Goal: Task Accomplishment & Management: Complete application form

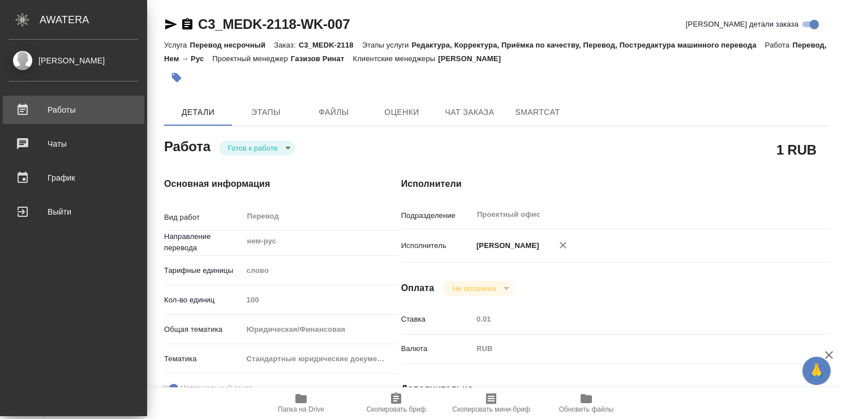
click at [78, 104] on link "Работы" at bounding box center [74, 110] width 142 height 28
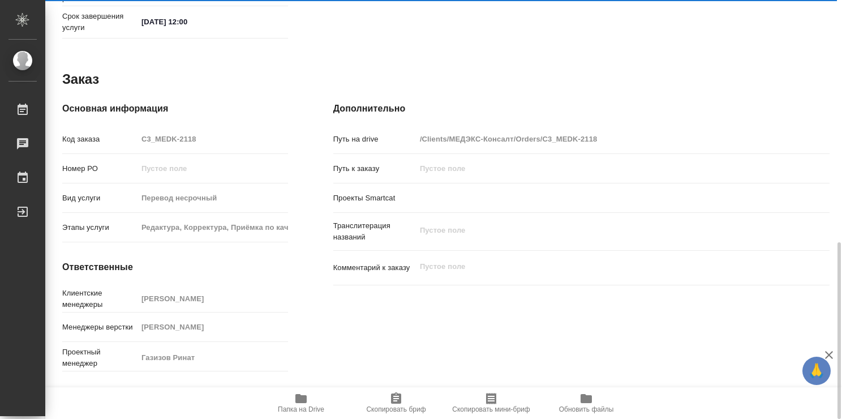
scroll to position [598, 0]
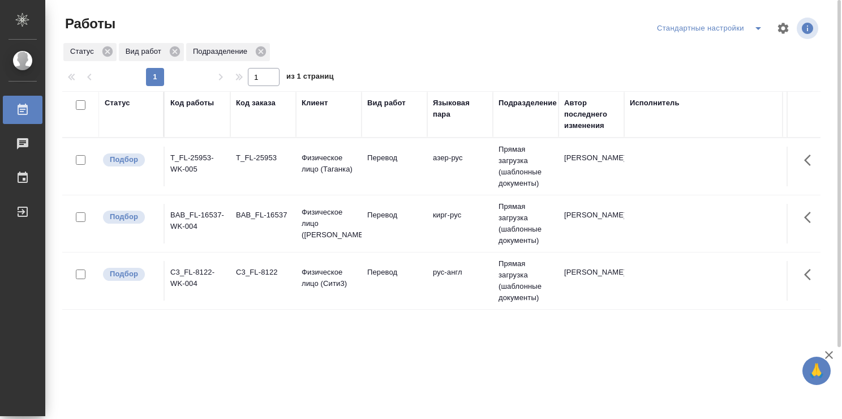
click at [387, 298] on td "Перевод" at bounding box center [395, 281] width 66 height 40
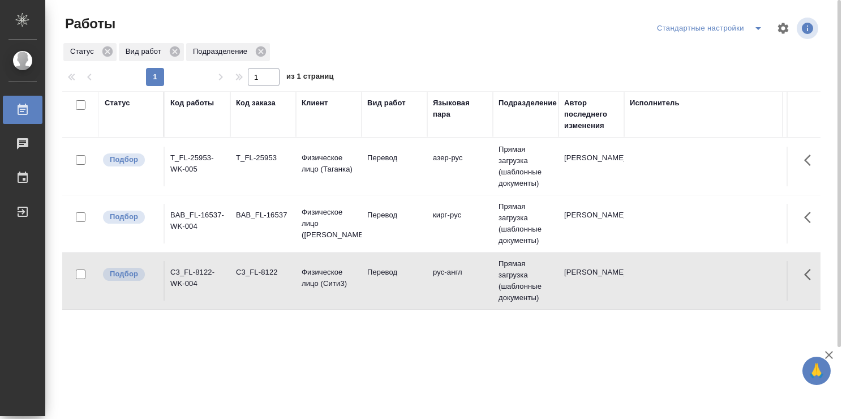
click at [387, 298] on td "Перевод" at bounding box center [395, 281] width 66 height 40
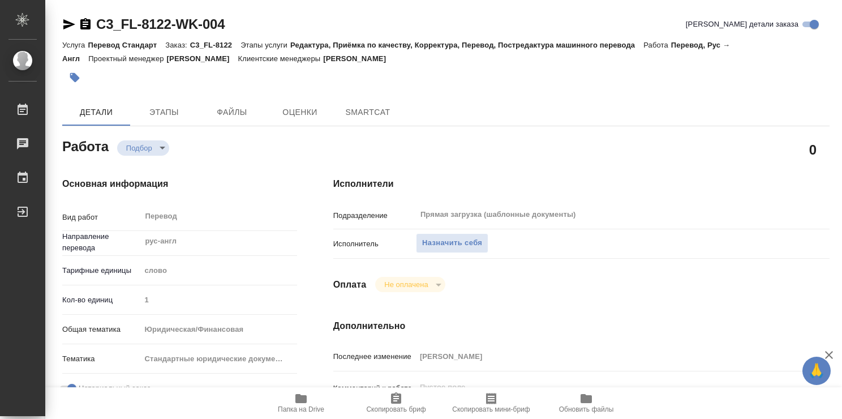
type textarea "x"
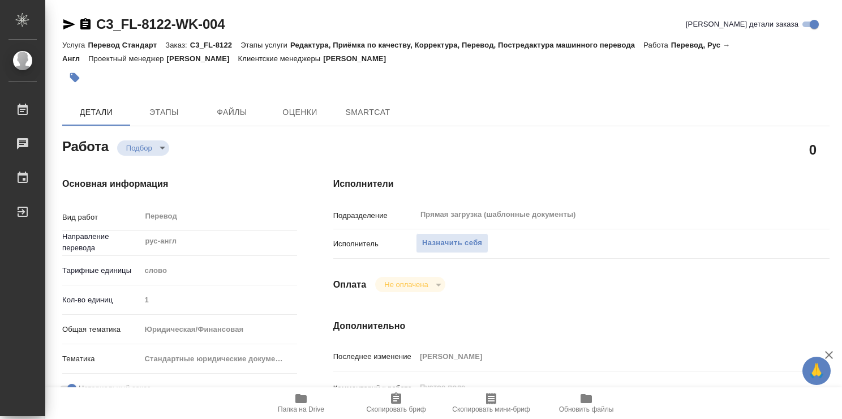
type textarea "x"
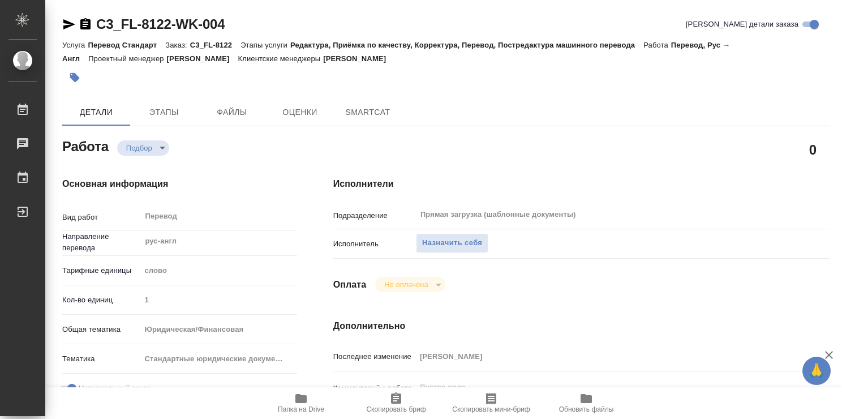
type textarea "x"
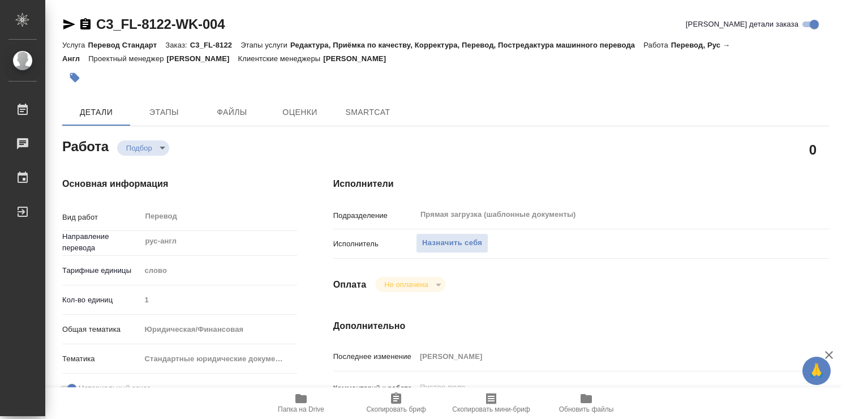
type textarea "x"
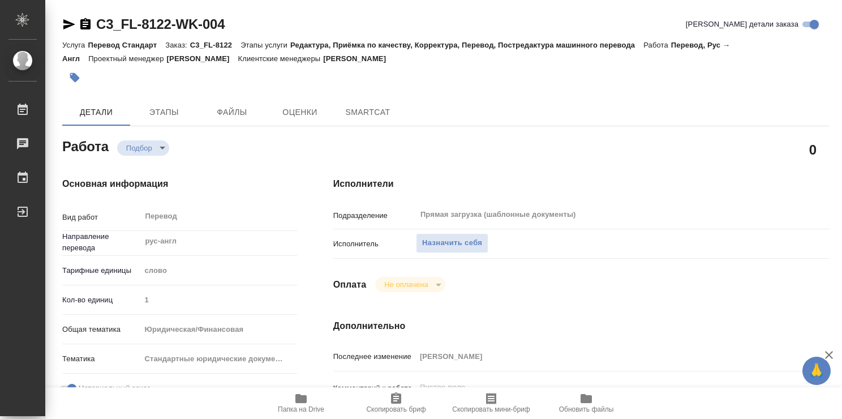
type textarea "x"
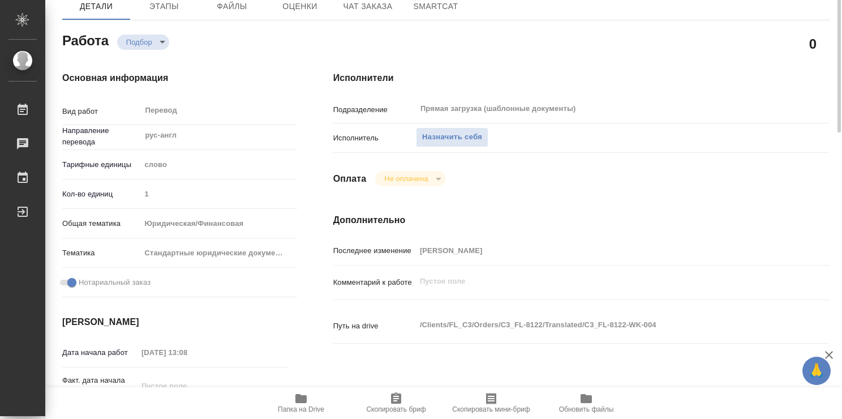
type textarea "x"
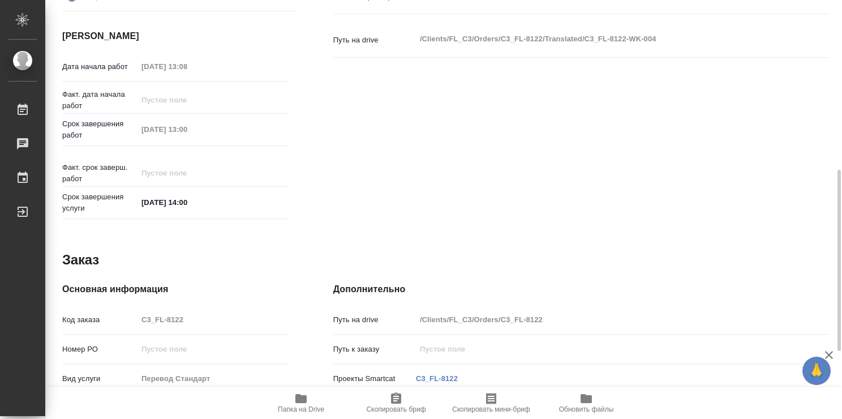
type textarea "x"
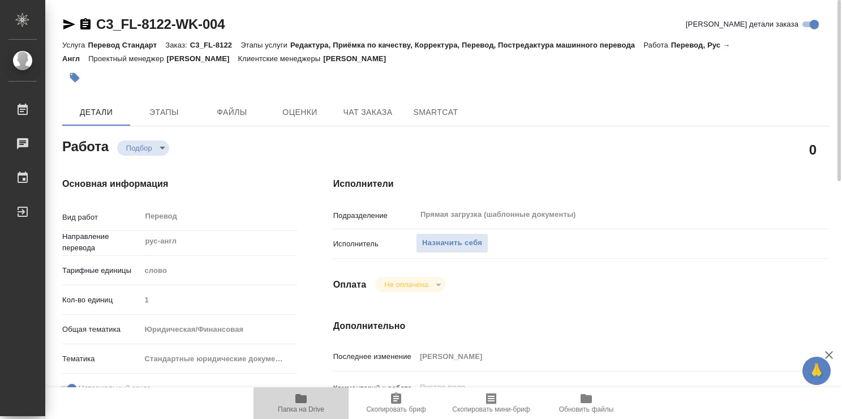
click at [301, 405] on icon "button" at bounding box center [301, 399] width 14 height 14
type textarea "x"
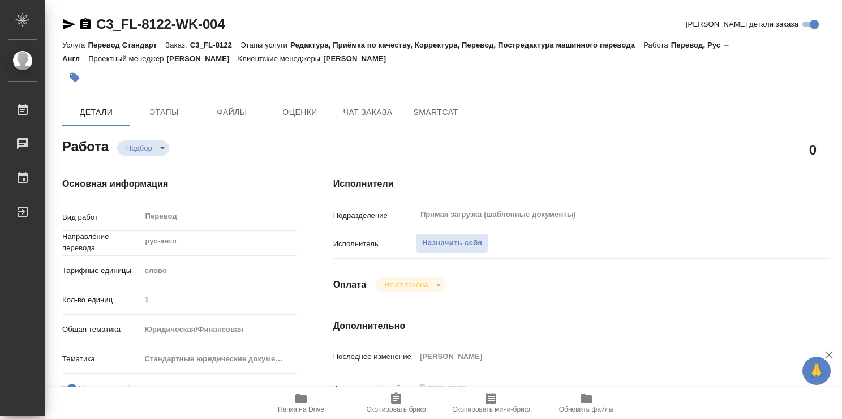
type textarea "x"
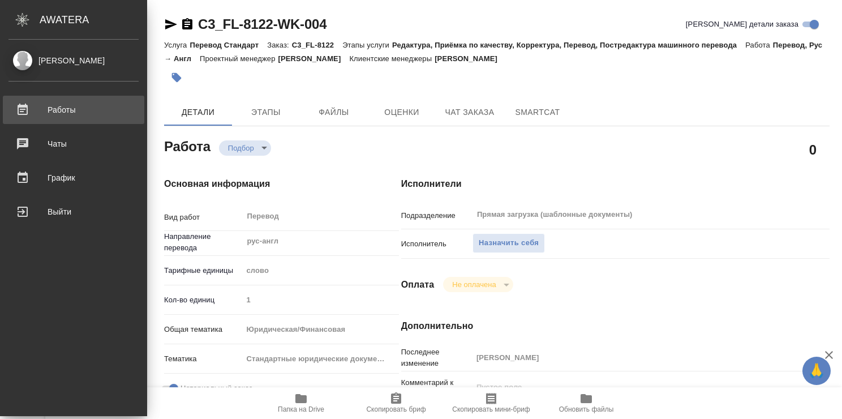
type textarea "x"
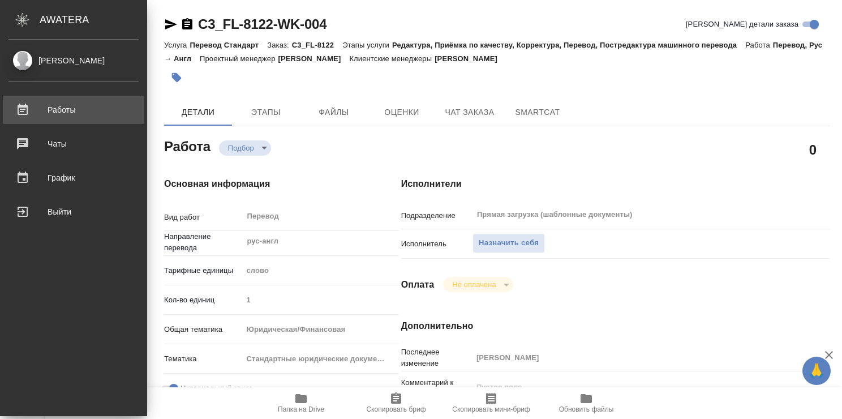
click at [29, 100] on link "Работы" at bounding box center [74, 110] width 142 height 28
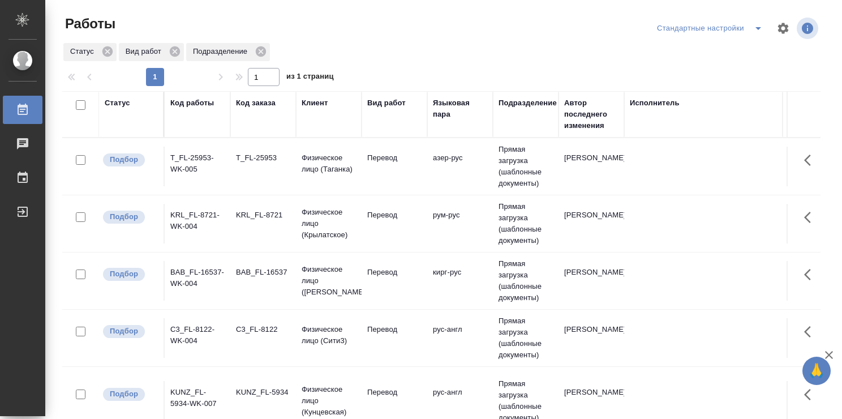
scroll to position [86, 0]
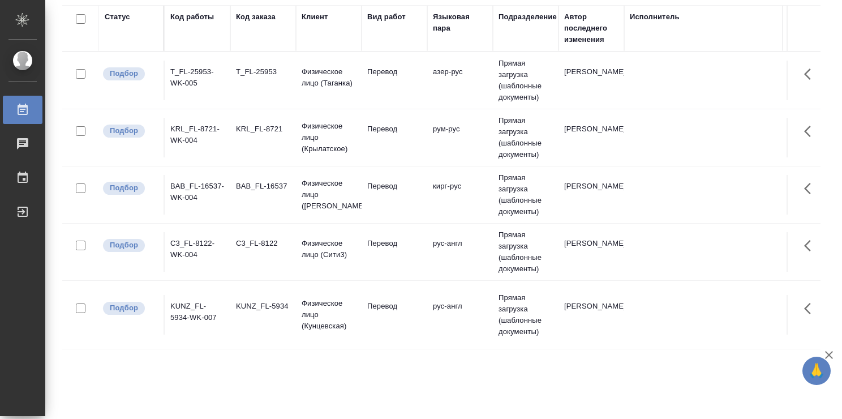
click at [383, 263] on td "Перевод" at bounding box center [395, 252] width 66 height 40
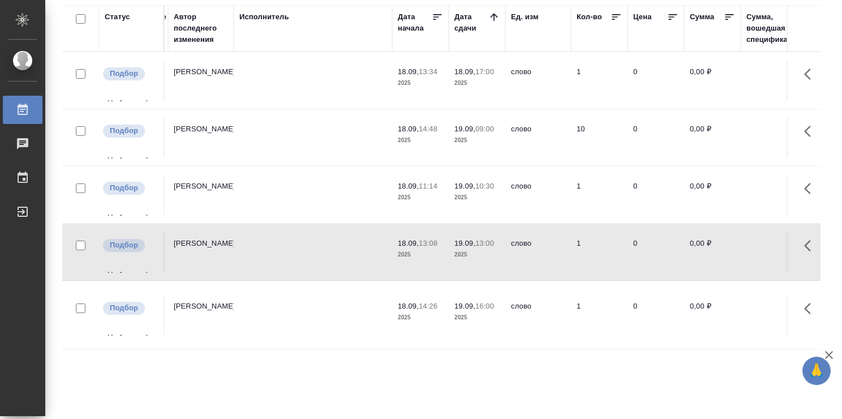
scroll to position [0, 393]
click at [272, 260] on td at bounding box center [311, 252] width 159 height 40
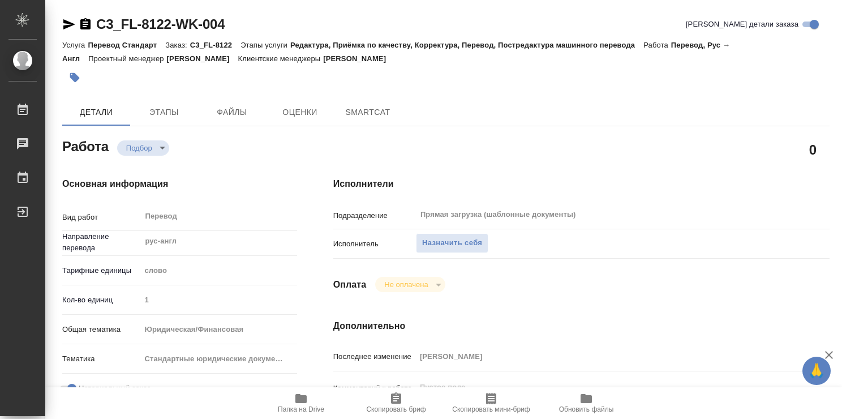
type textarea "x"
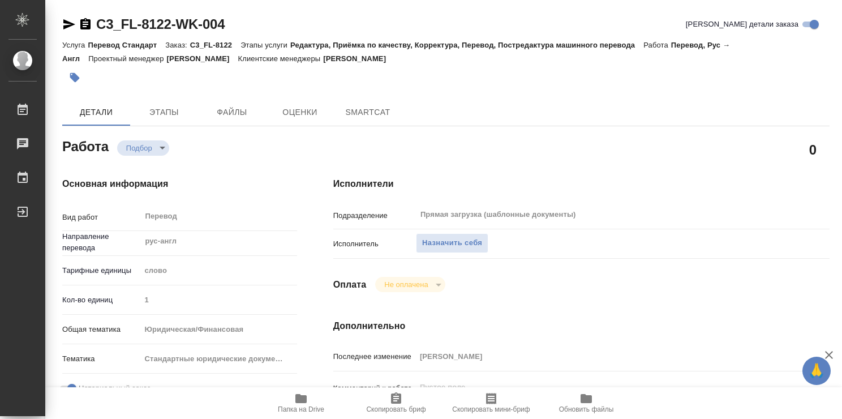
type textarea "x"
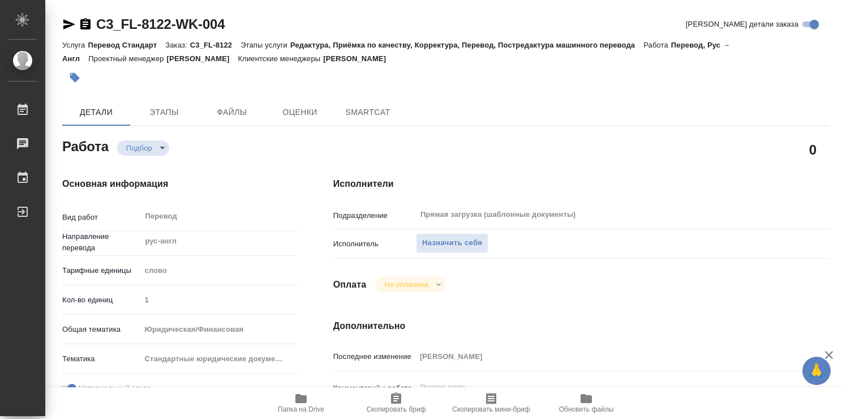
type textarea "x"
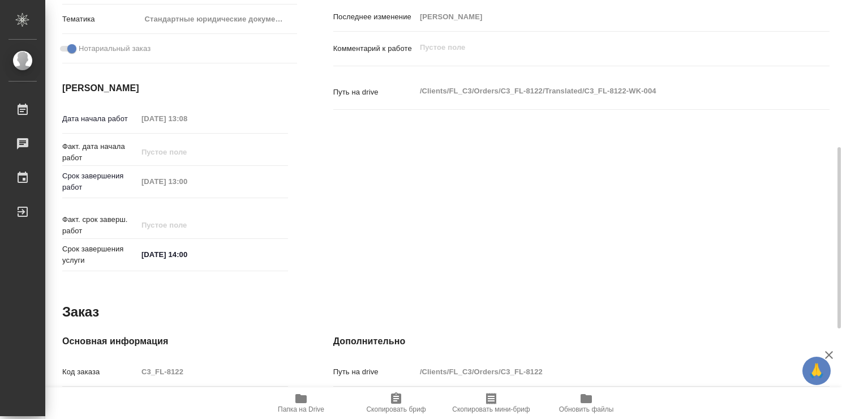
scroll to position [547, 0]
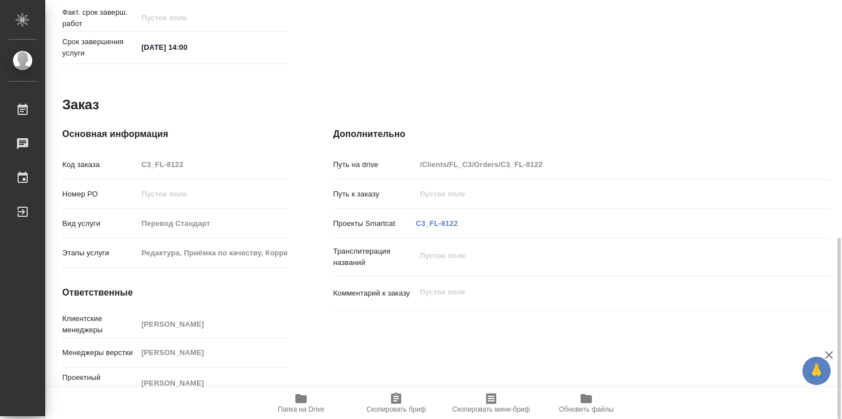
type textarea "x"
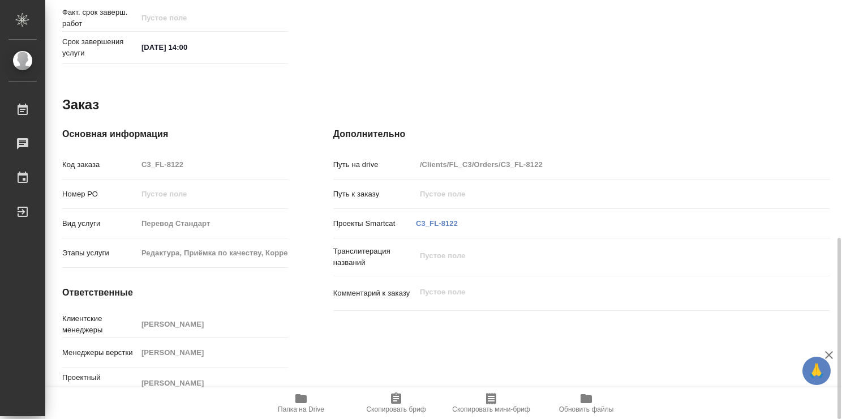
type textarea "x"
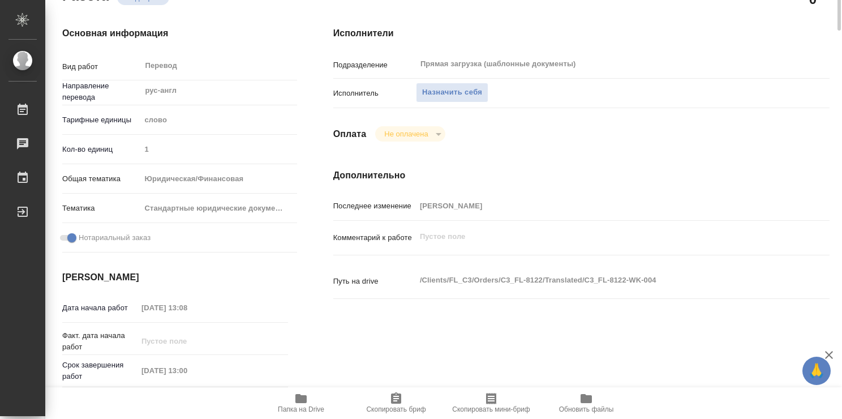
scroll to position [0, 0]
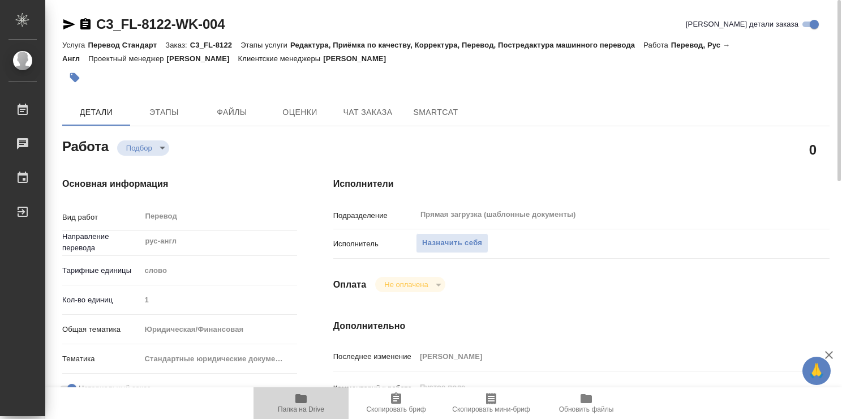
click at [299, 397] on icon "button" at bounding box center [301, 398] width 11 height 9
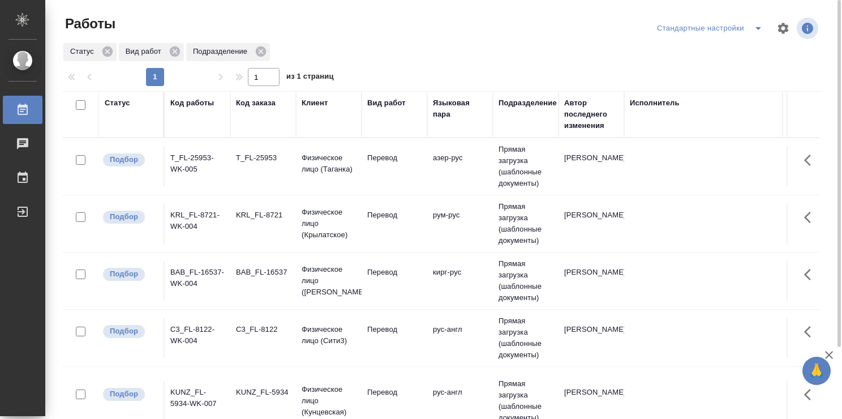
scroll to position [86, 0]
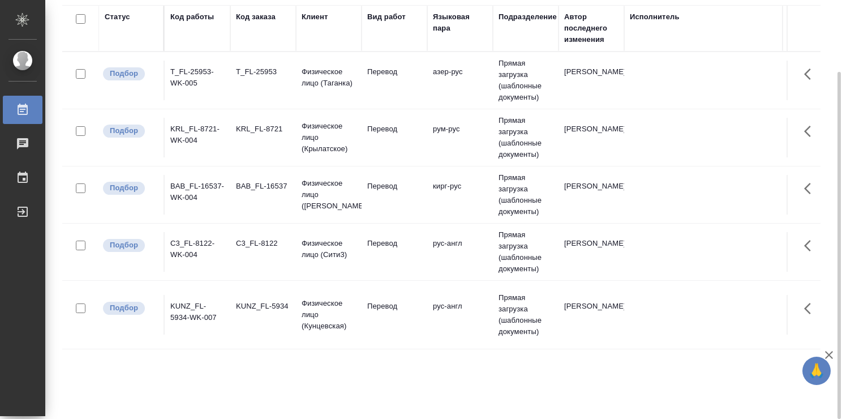
click at [456, 307] on td "рус-англ" at bounding box center [460, 315] width 66 height 40
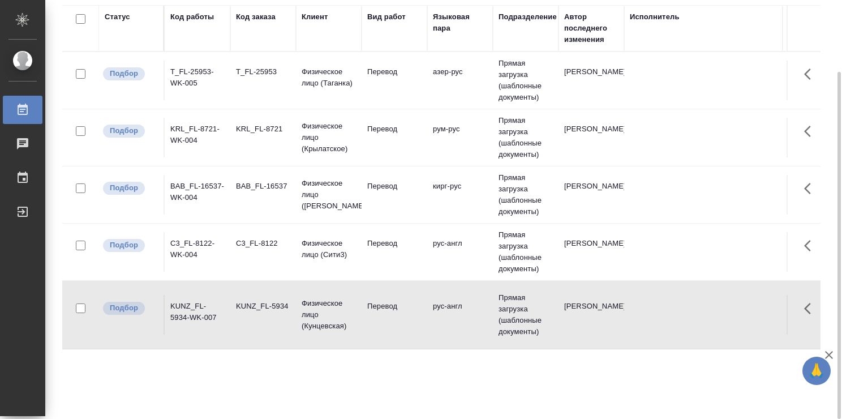
click at [456, 307] on td "рус-англ" at bounding box center [460, 315] width 66 height 40
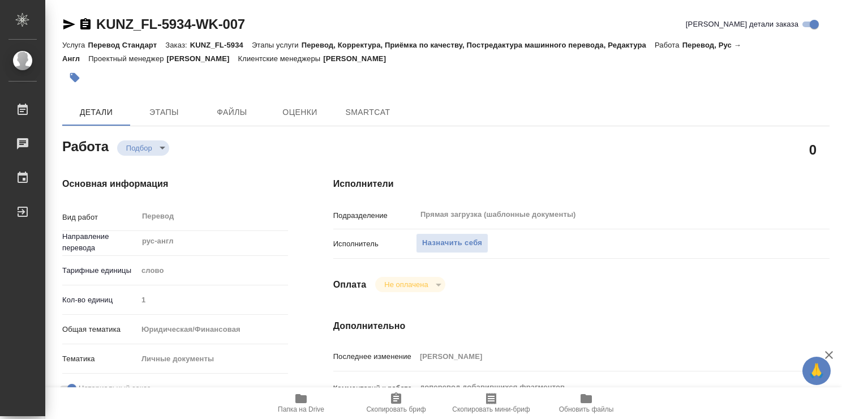
type textarea "x"
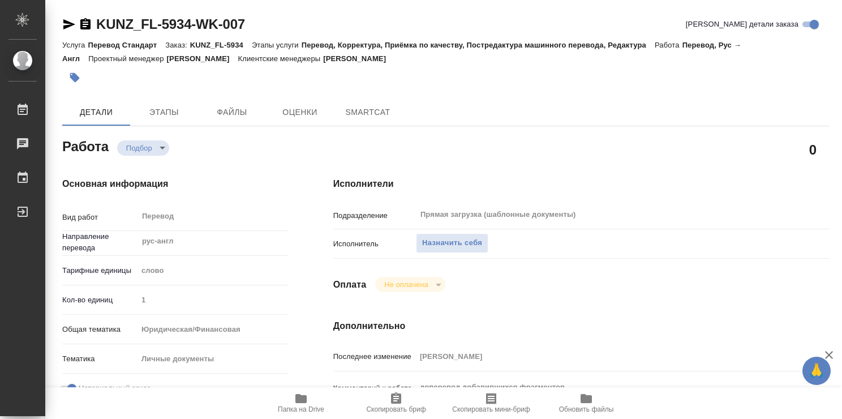
type textarea "x"
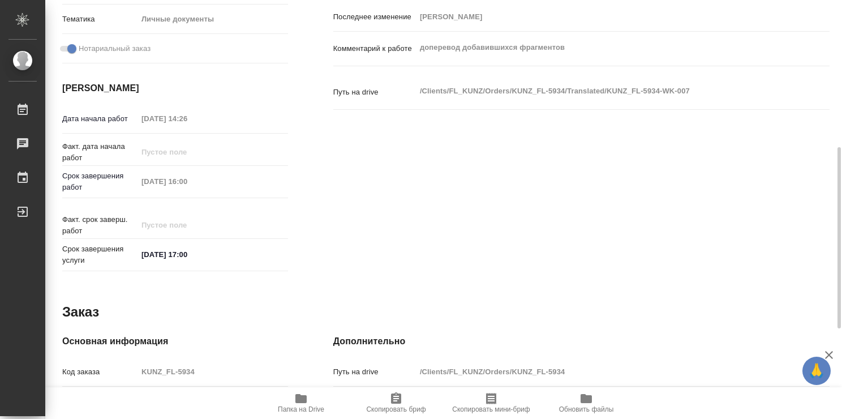
type textarea "x"
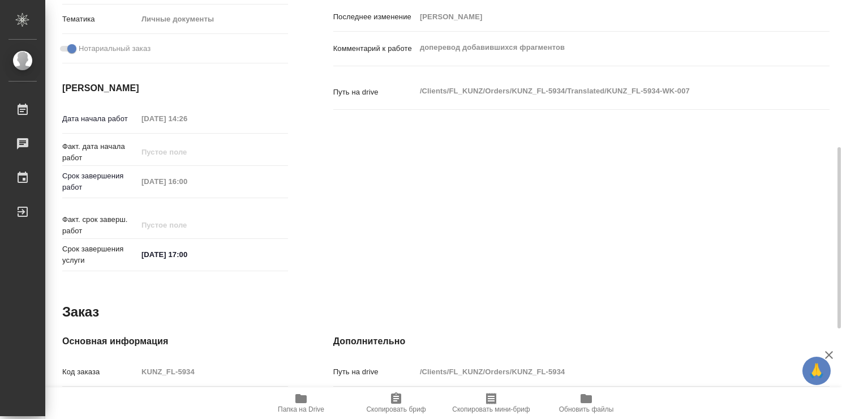
scroll to position [547, 0]
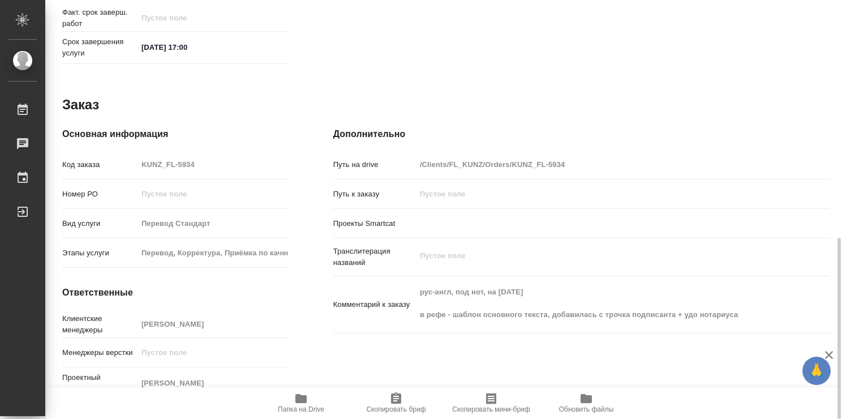
type textarea "x"
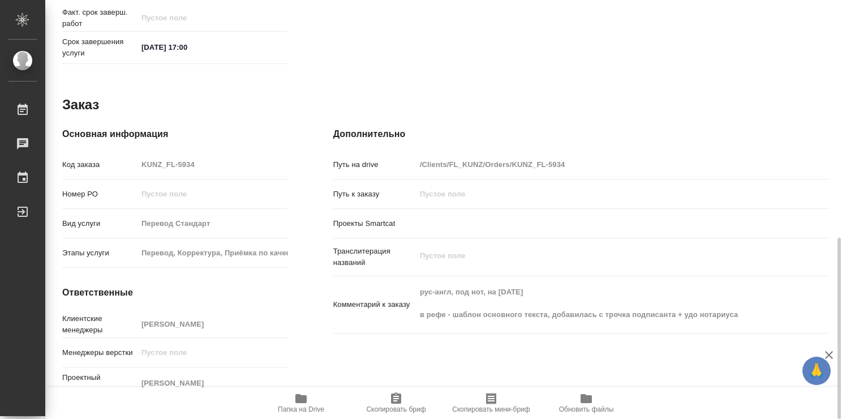
type textarea "x"
